Goal: Task Accomplishment & Management: Manage account settings

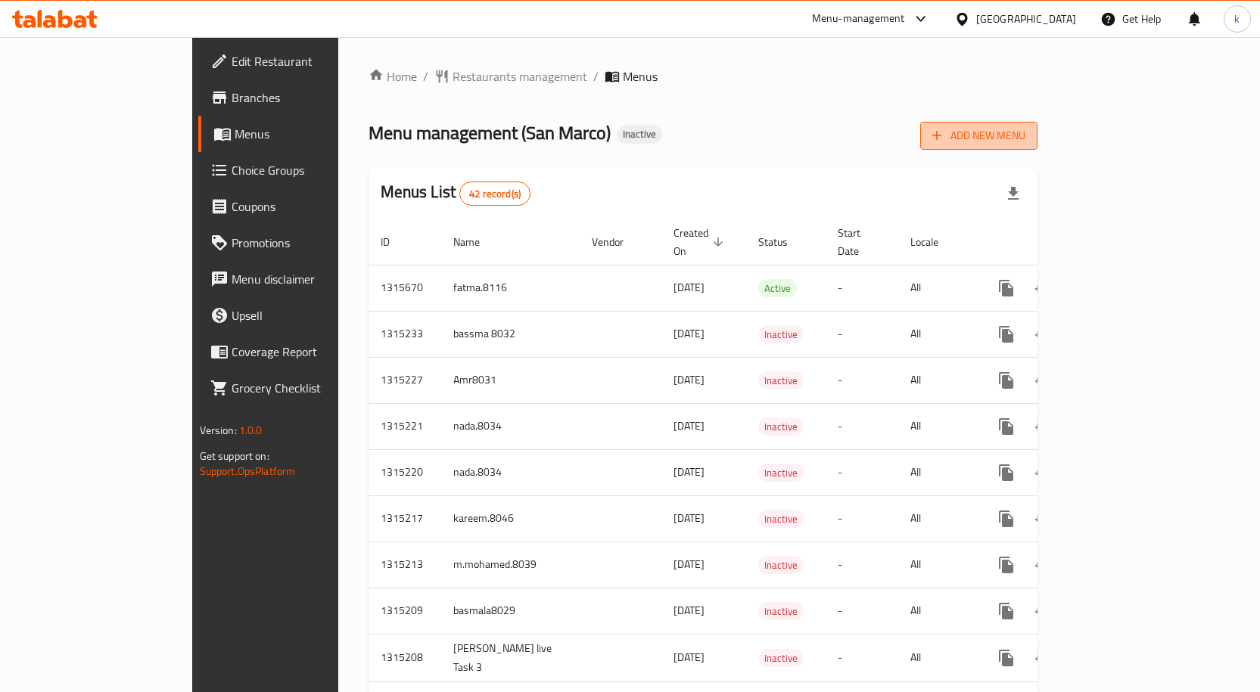
click at [1025, 139] on span "Add New Menu" at bounding box center [978, 135] width 93 height 19
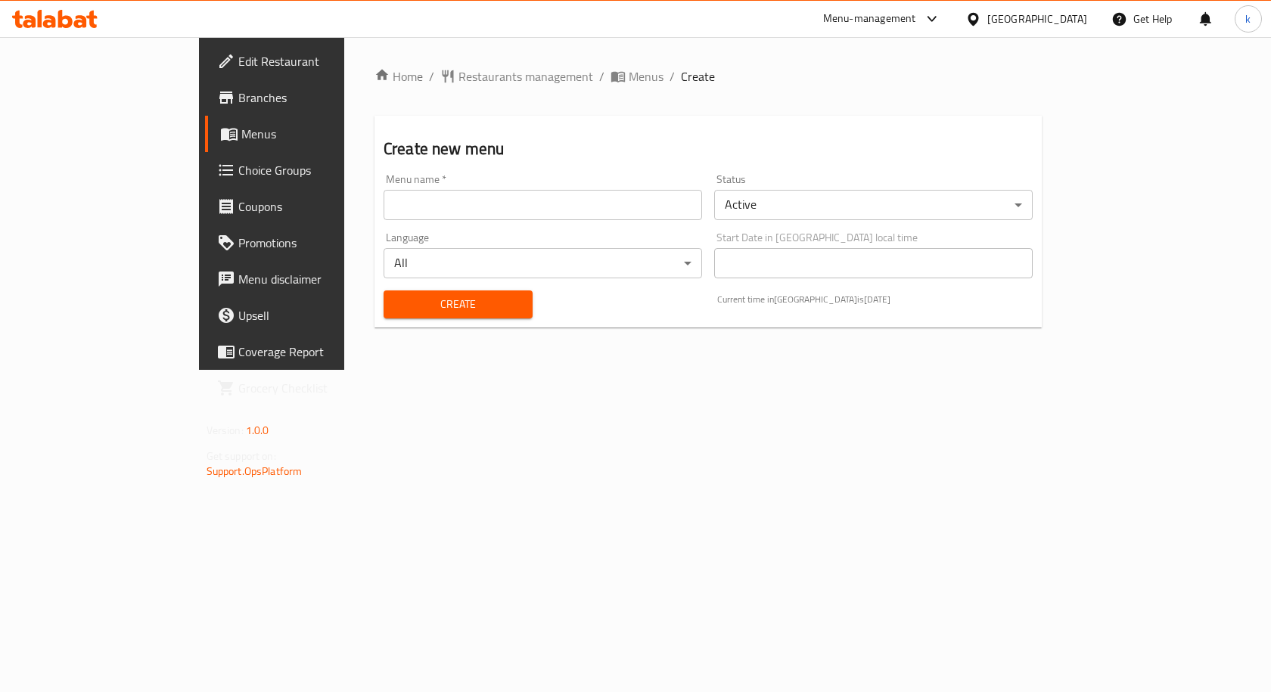
click at [462, 207] on input "text" at bounding box center [543, 205] width 319 height 30
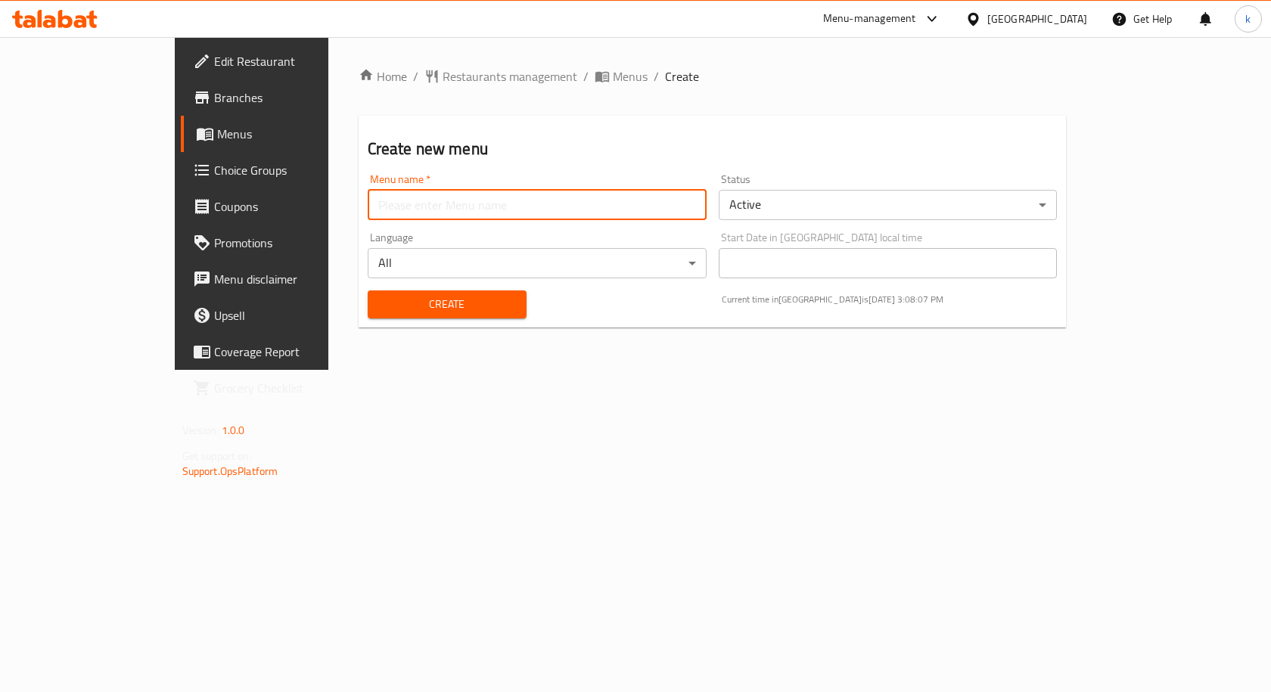
type input "kareem.8046"
click at [448, 312] on span "Create" at bounding box center [447, 304] width 135 height 19
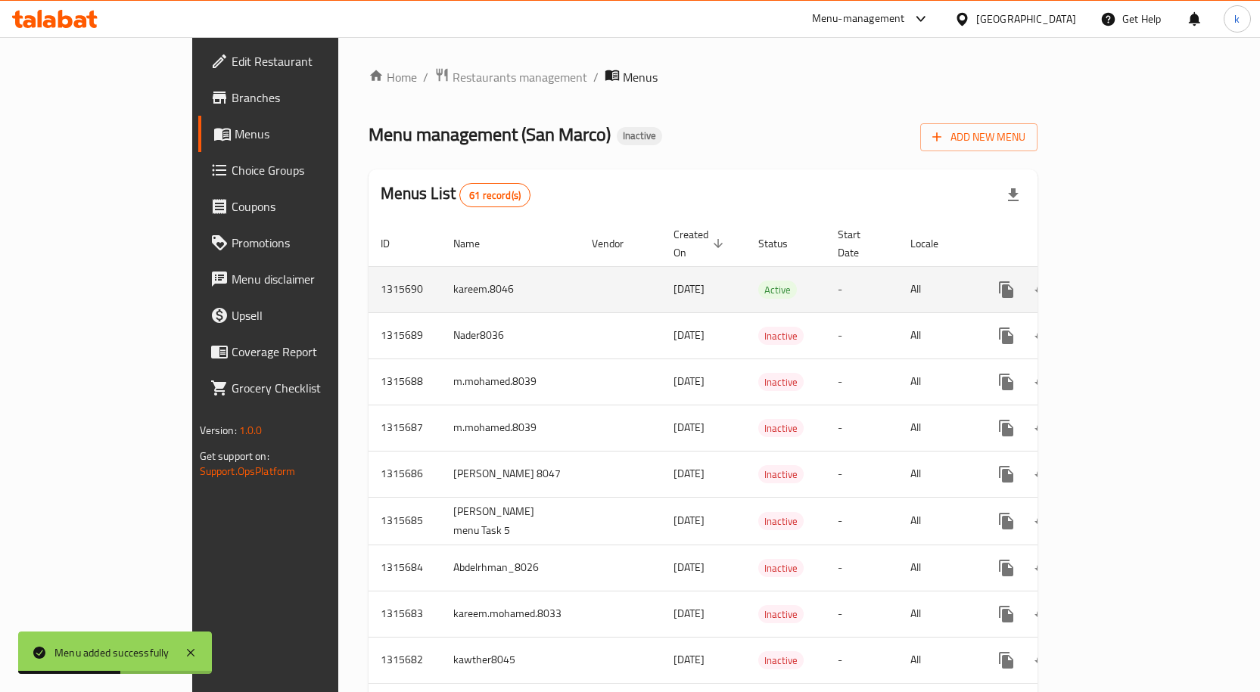
click at [1124, 281] on icon "enhanced table" at bounding box center [1115, 290] width 18 height 18
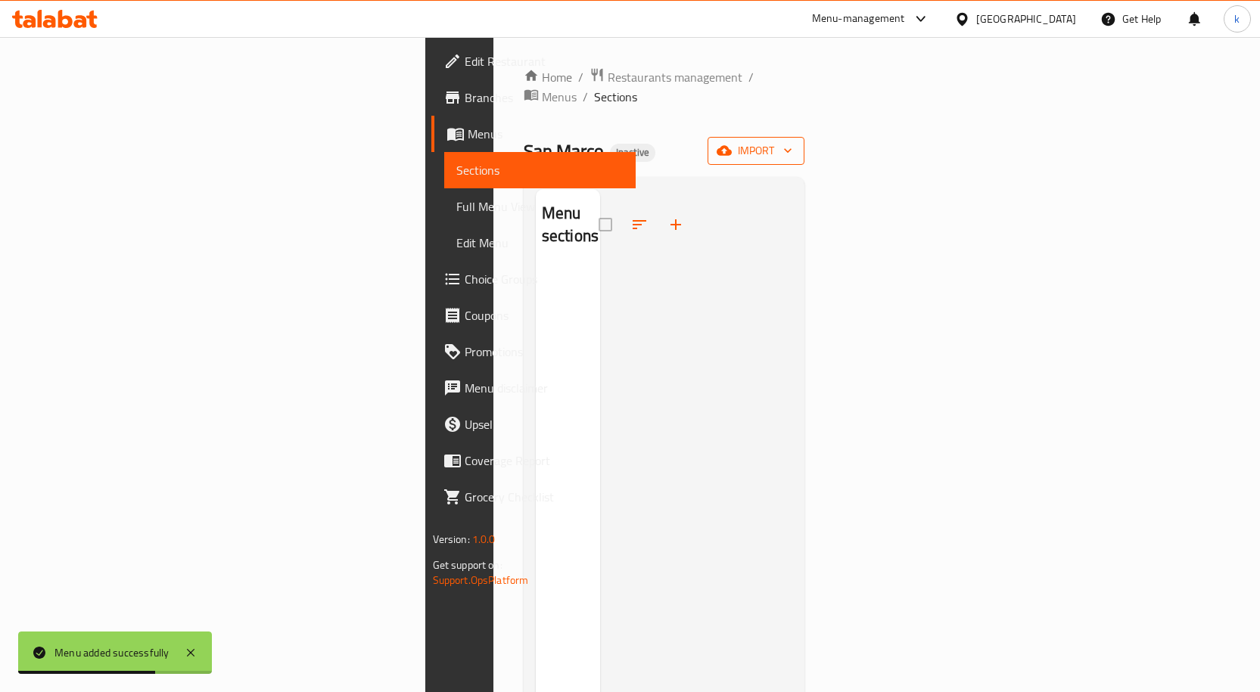
click at [792, 142] on span "import" at bounding box center [756, 151] width 73 height 19
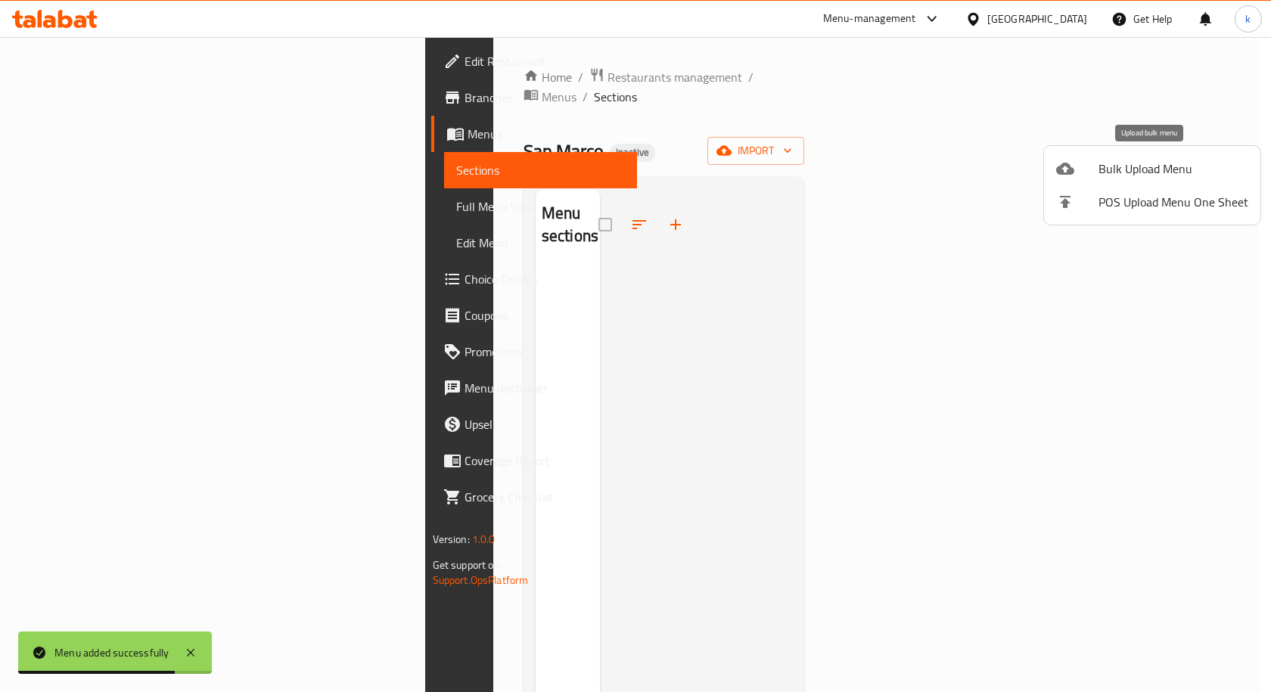
click at [1143, 162] on span "Bulk Upload Menu" at bounding box center [1174, 169] width 150 height 18
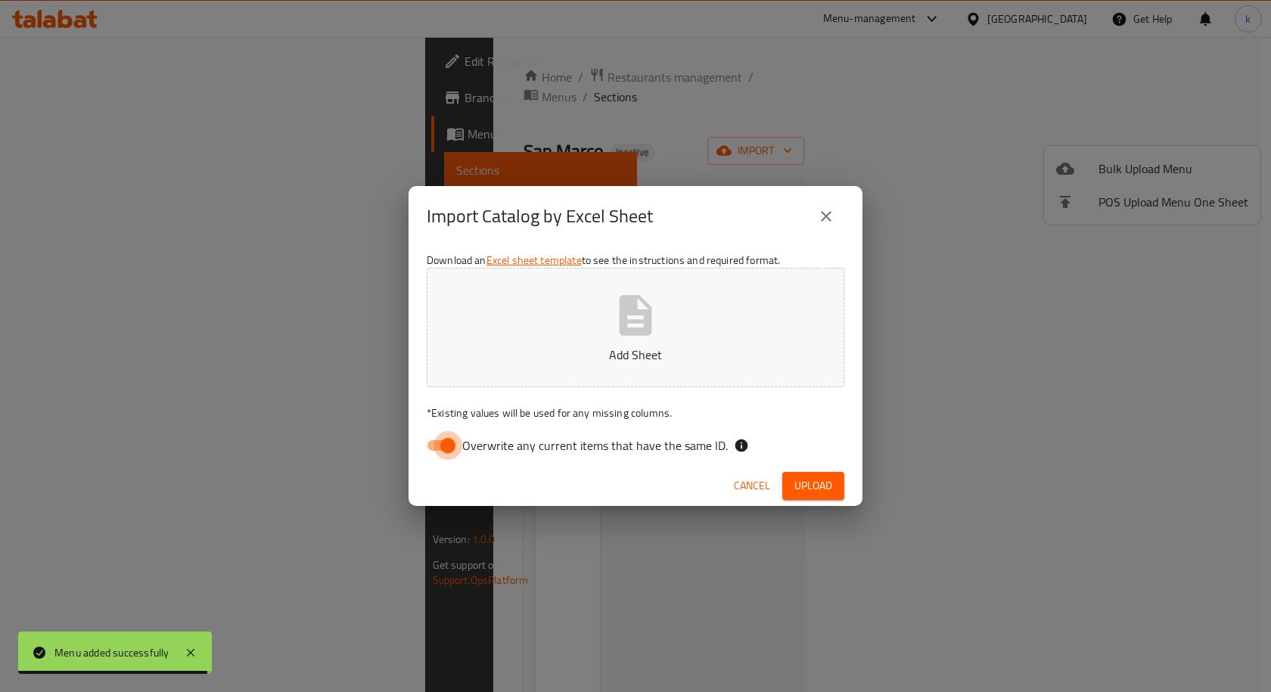
click at [436, 444] on input "Overwrite any current items that have the same ID." at bounding box center [448, 445] width 86 height 29
checkbox input "false"
click at [549, 341] on button "Add Sheet" at bounding box center [636, 328] width 418 height 120
click at [814, 477] on span "Upload" at bounding box center [814, 486] width 38 height 19
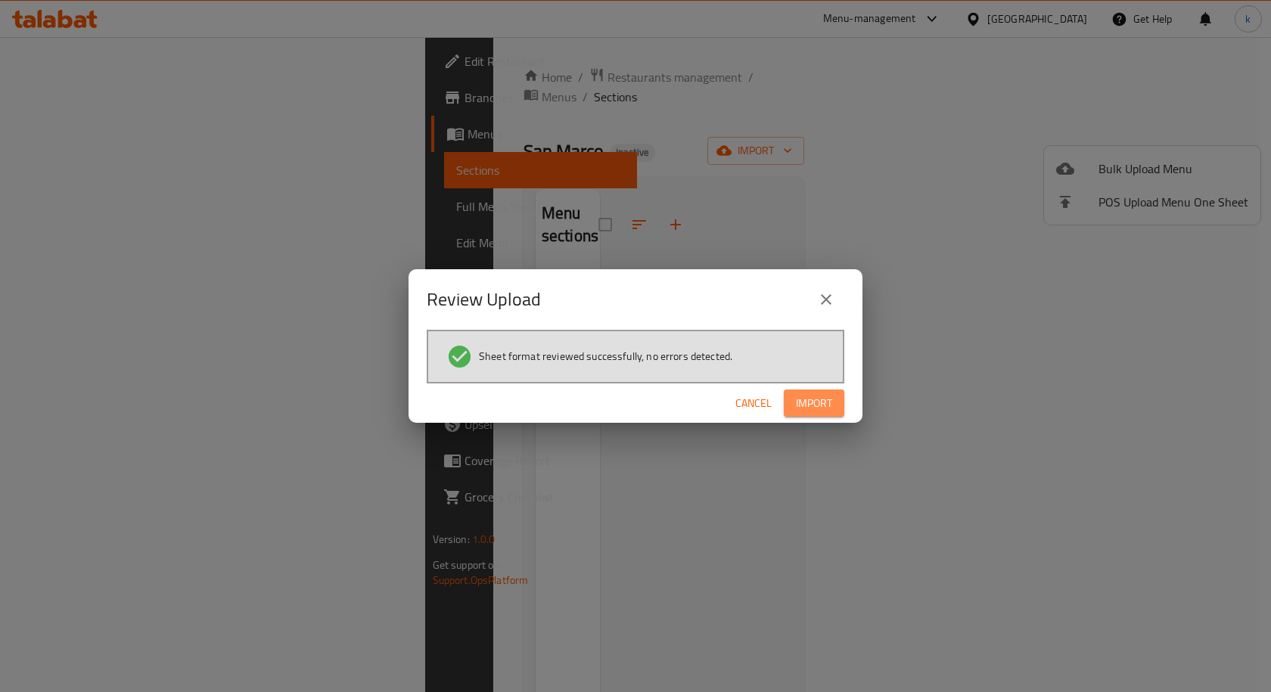
click at [815, 406] on span "Import" at bounding box center [814, 403] width 36 height 19
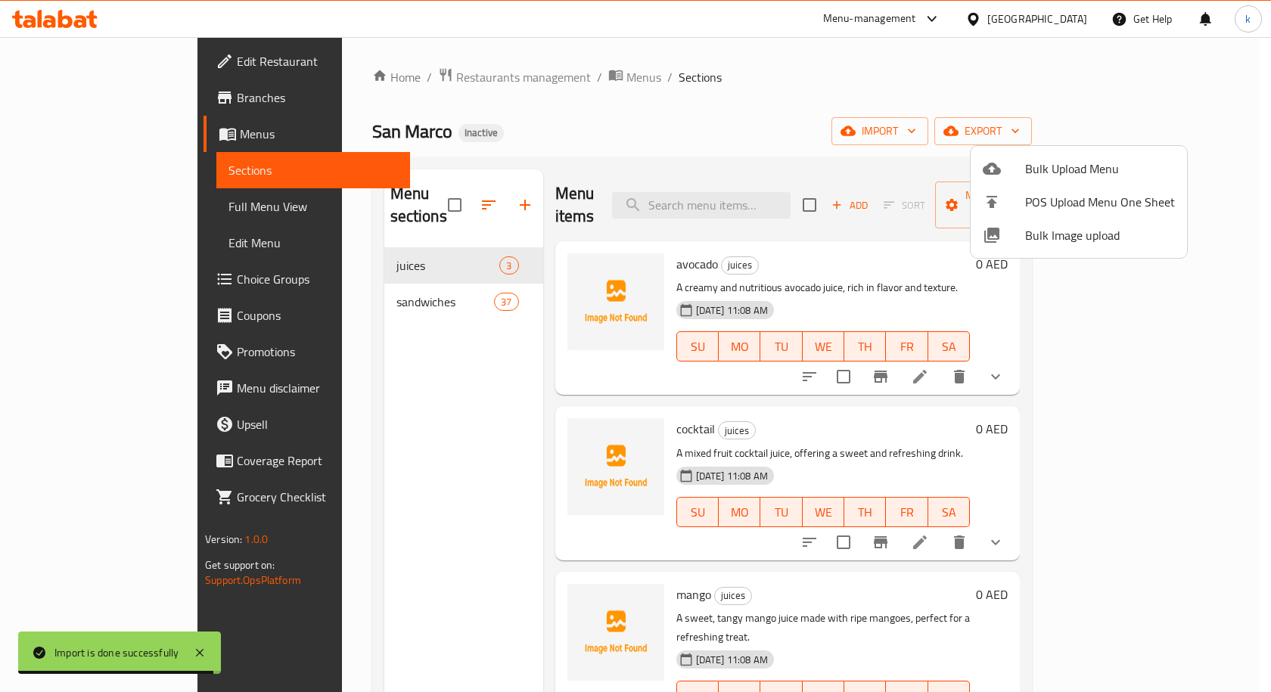
click at [126, 202] on div at bounding box center [635, 346] width 1271 height 692
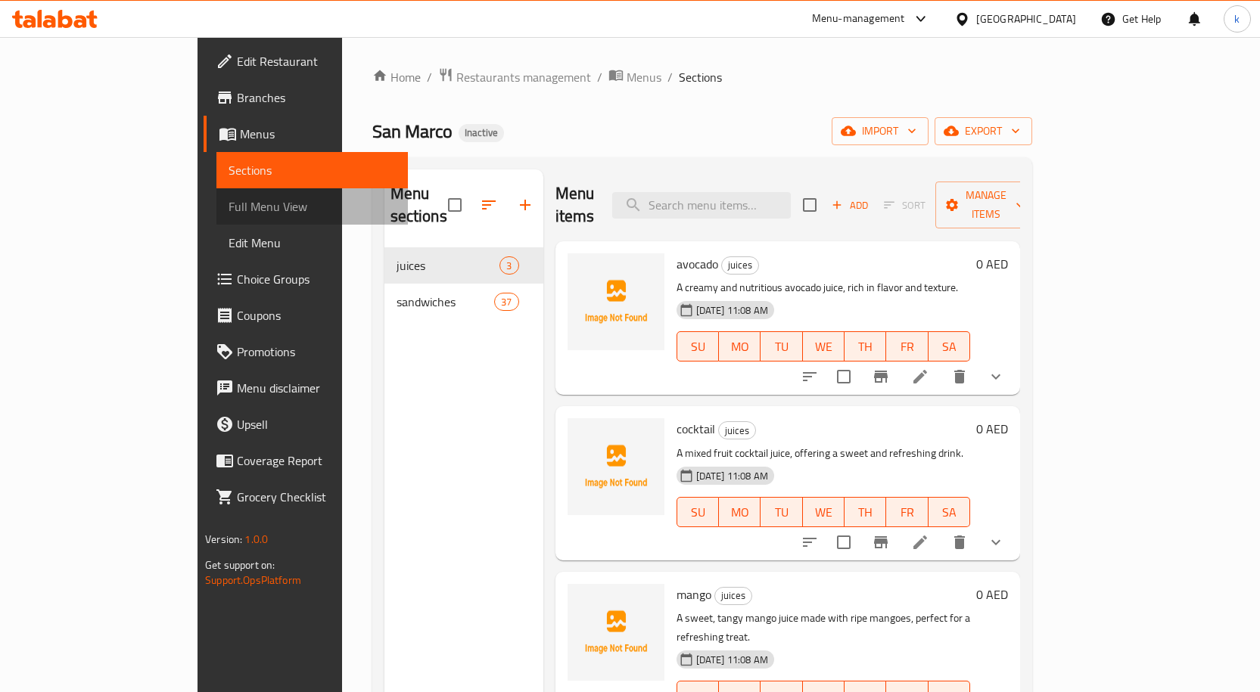
click at [229, 202] on span "Full Menu View" at bounding box center [312, 207] width 167 height 18
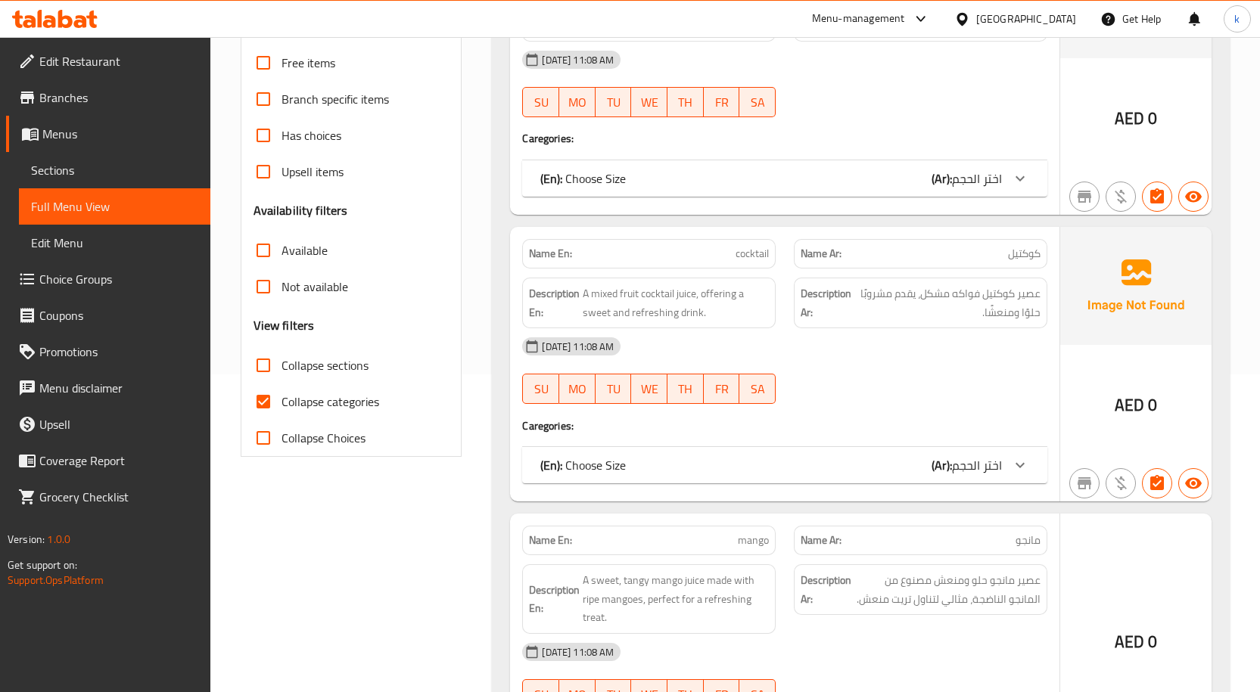
scroll to position [454, 0]
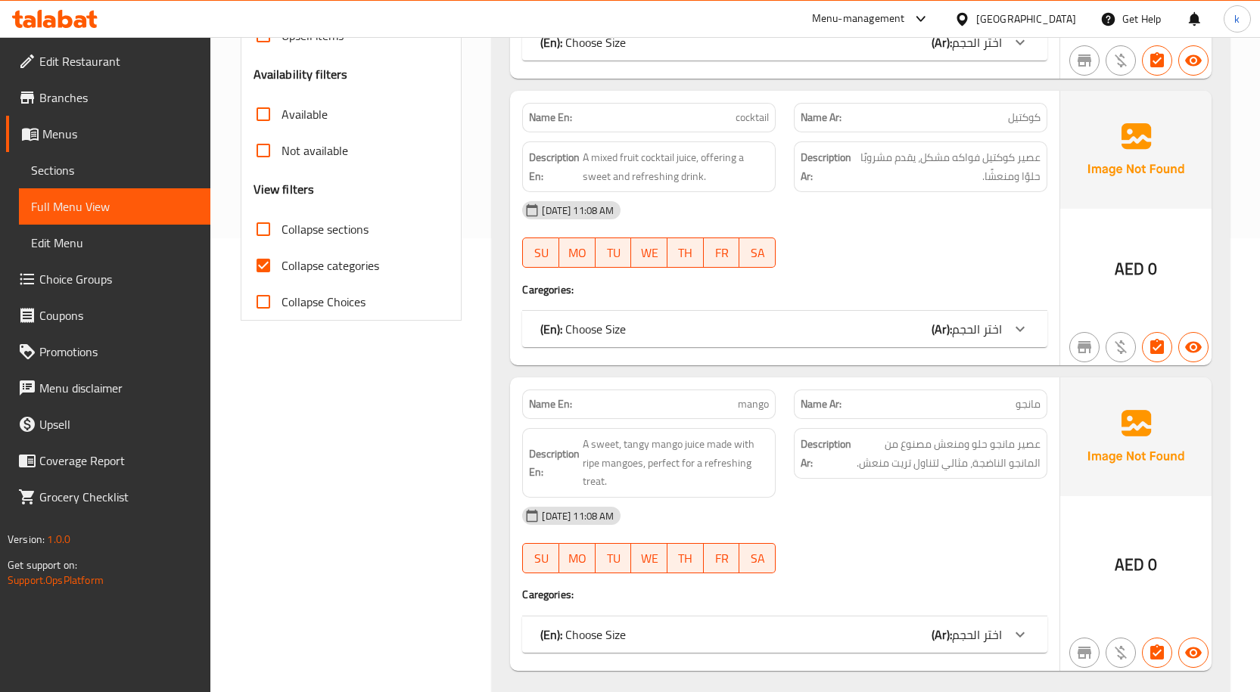
click at [285, 275] on span "Collapse categories" at bounding box center [331, 266] width 98 height 18
click at [282, 275] on input "Collapse categories" at bounding box center [263, 265] width 36 height 36
checkbox input "false"
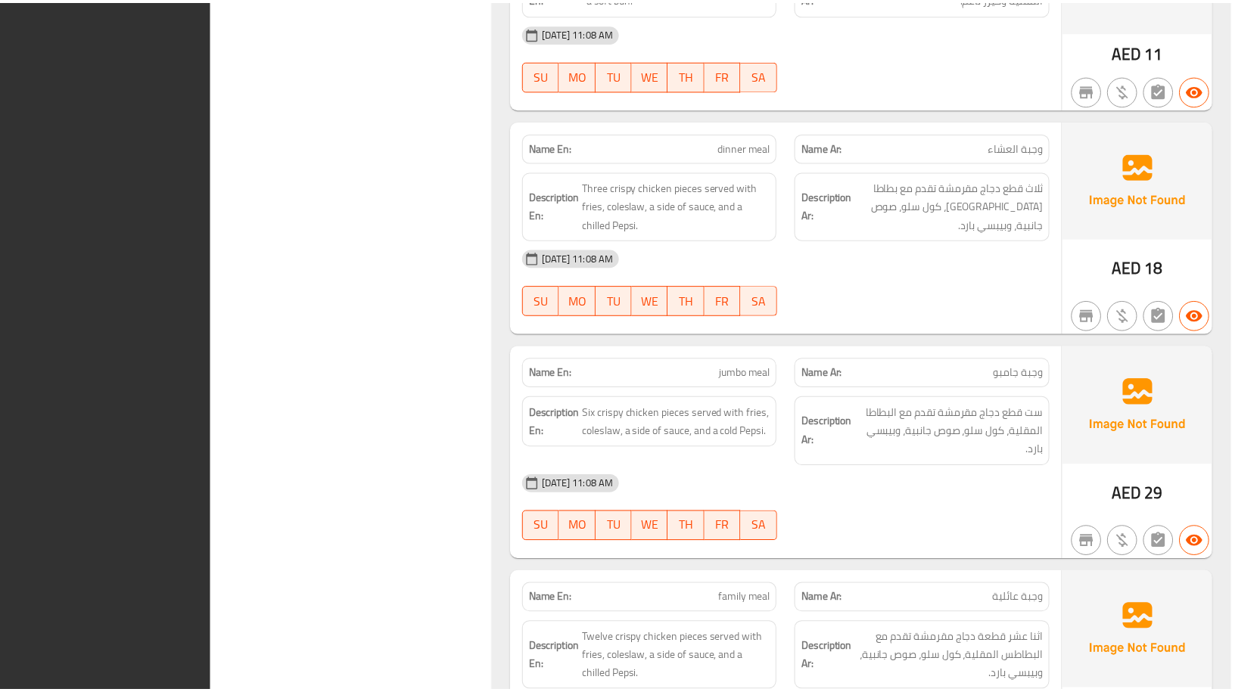
scroll to position [10905, 0]
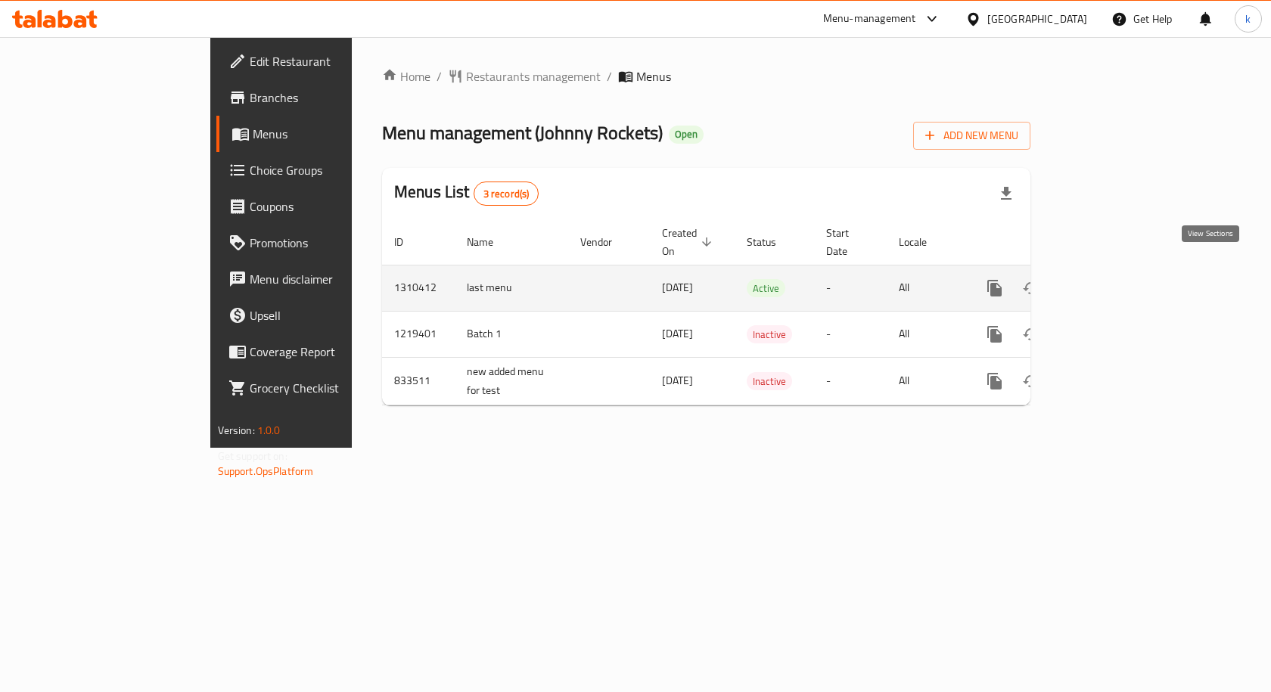
click at [1113, 279] on icon "enhanced table" at bounding box center [1104, 288] width 18 height 18
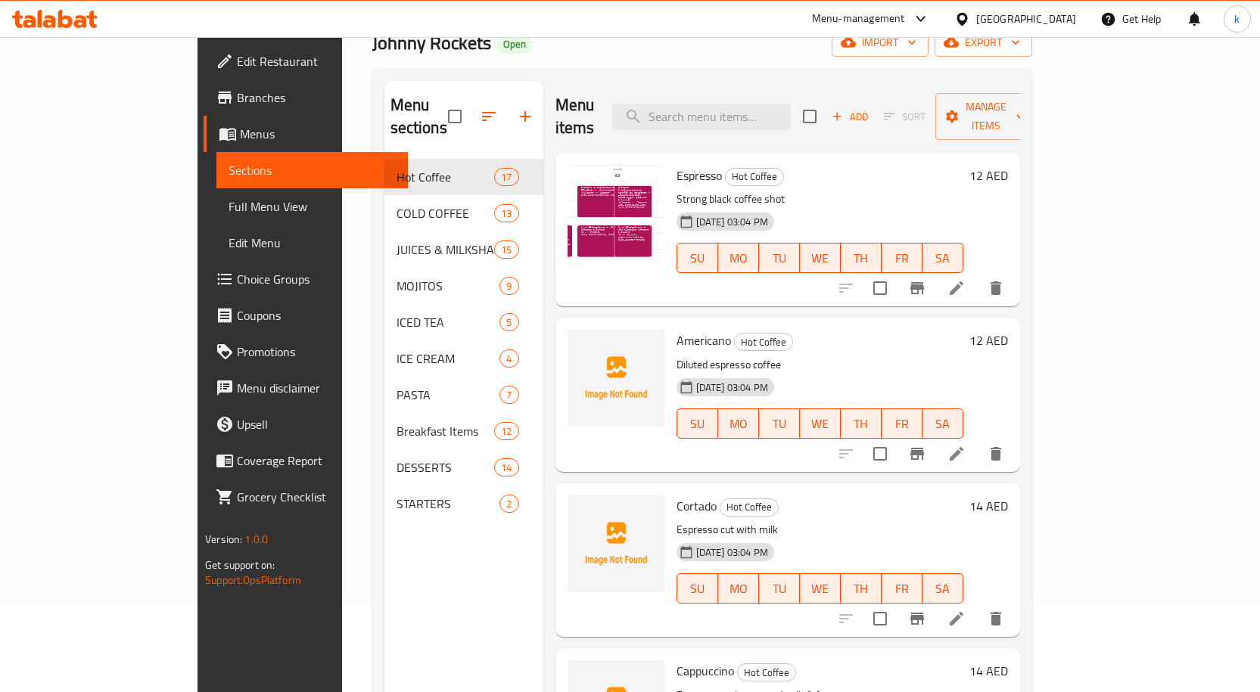
scroll to position [212, 0]
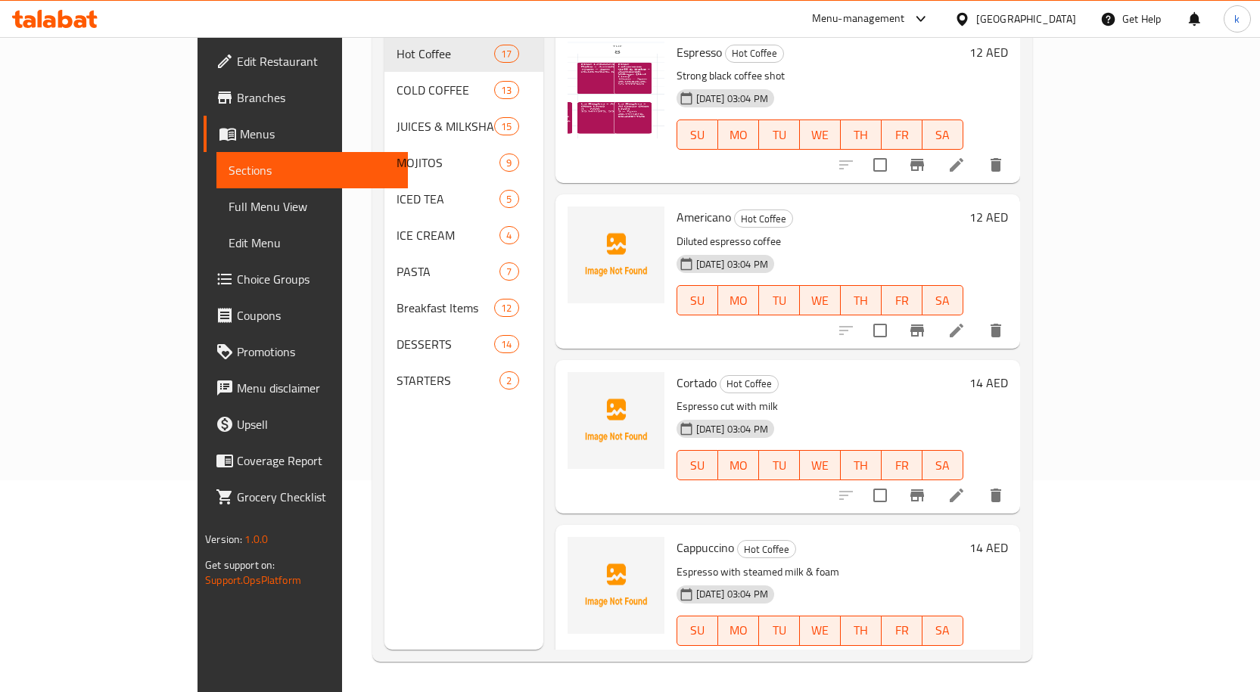
drag, startPoint x: 0, startPoint y: 2, endPoint x: 368, endPoint y: 161, distance: 400.9
click at [384, 181] on div "ICED TEA 5" at bounding box center [463, 199] width 159 height 36
